Goal: Task Accomplishment & Management: Use online tool/utility

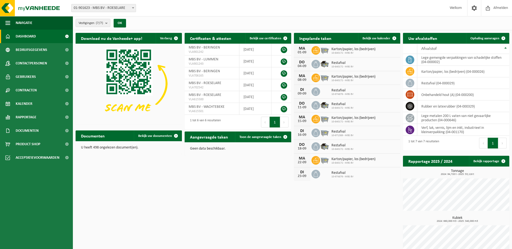
click at [26, 141] on span "Product Shop" at bounding box center [28, 144] width 25 height 13
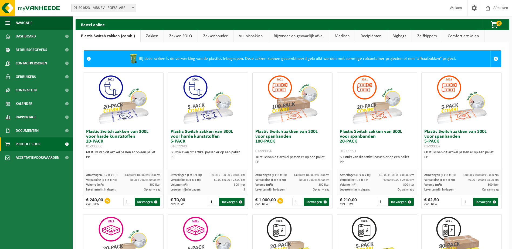
click at [35, 105] on link "Kalender" at bounding box center [36, 103] width 73 height 13
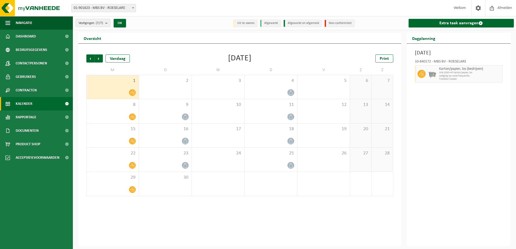
click at [35, 35] on span "Dashboard" at bounding box center [26, 36] width 20 height 13
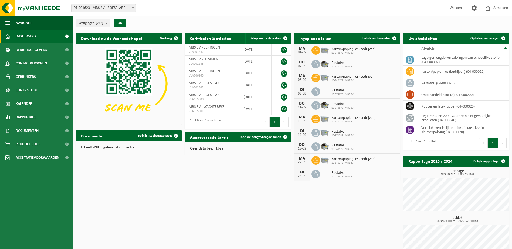
click at [484, 37] on span "Ophaling aanvragen" at bounding box center [484, 39] width 29 height 4
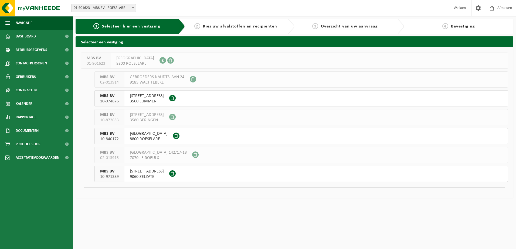
click at [110, 138] on span "10-840172" at bounding box center [109, 138] width 19 height 5
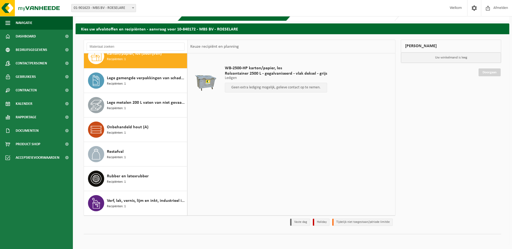
scroll to position [14, 0]
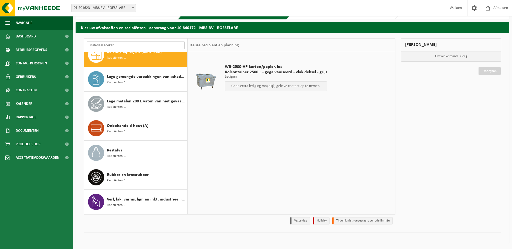
click at [130, 43] on input "text" at bounding box center [136, 45] width 98 height 8
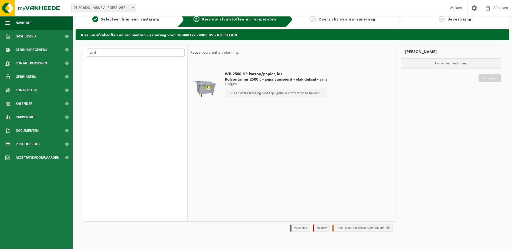
scroll to position [5, 0]
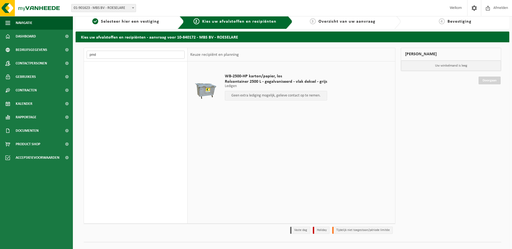
type input "pmd"
